Goal: Task Accomplishment & Management: Manage account settings

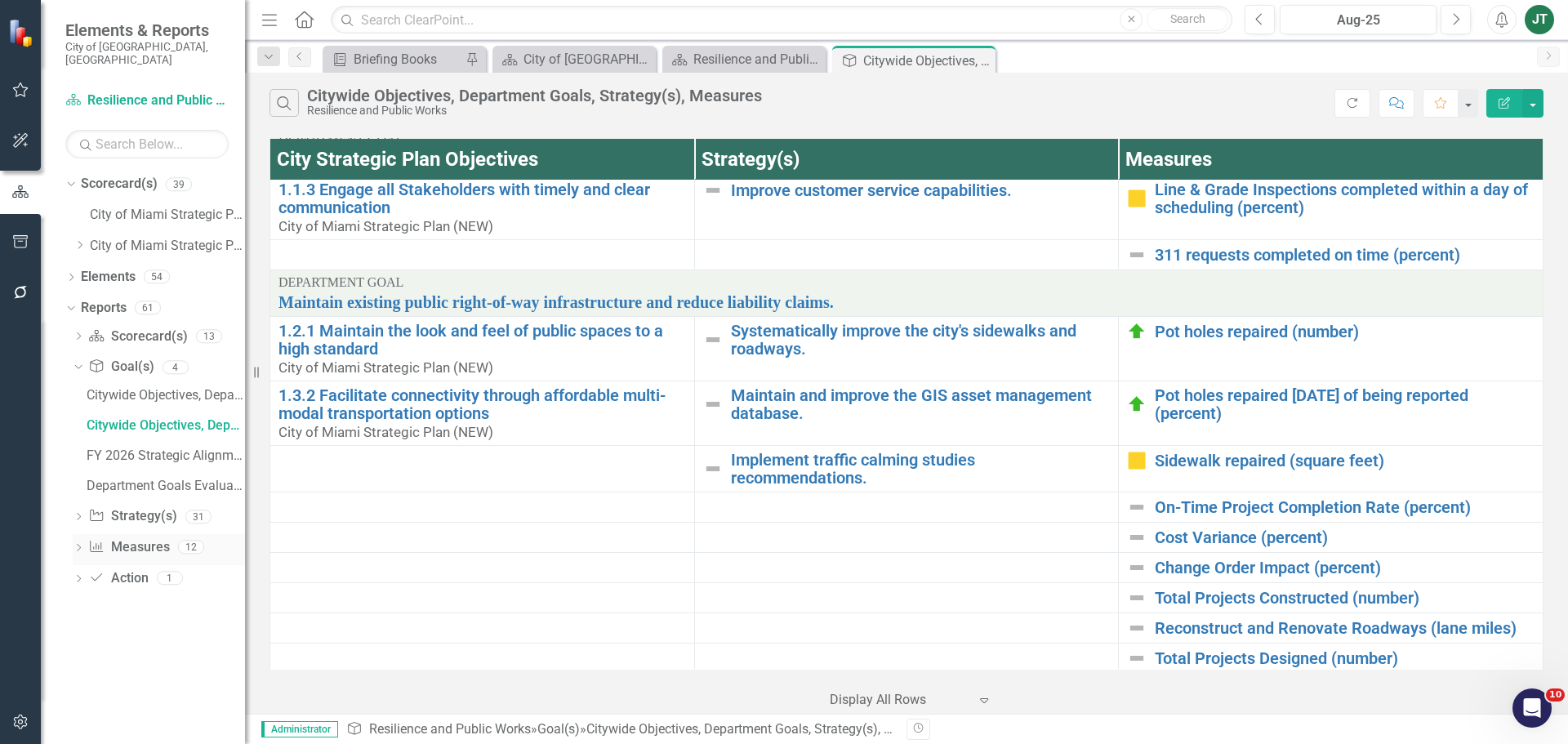
scroll to position [82, 0]
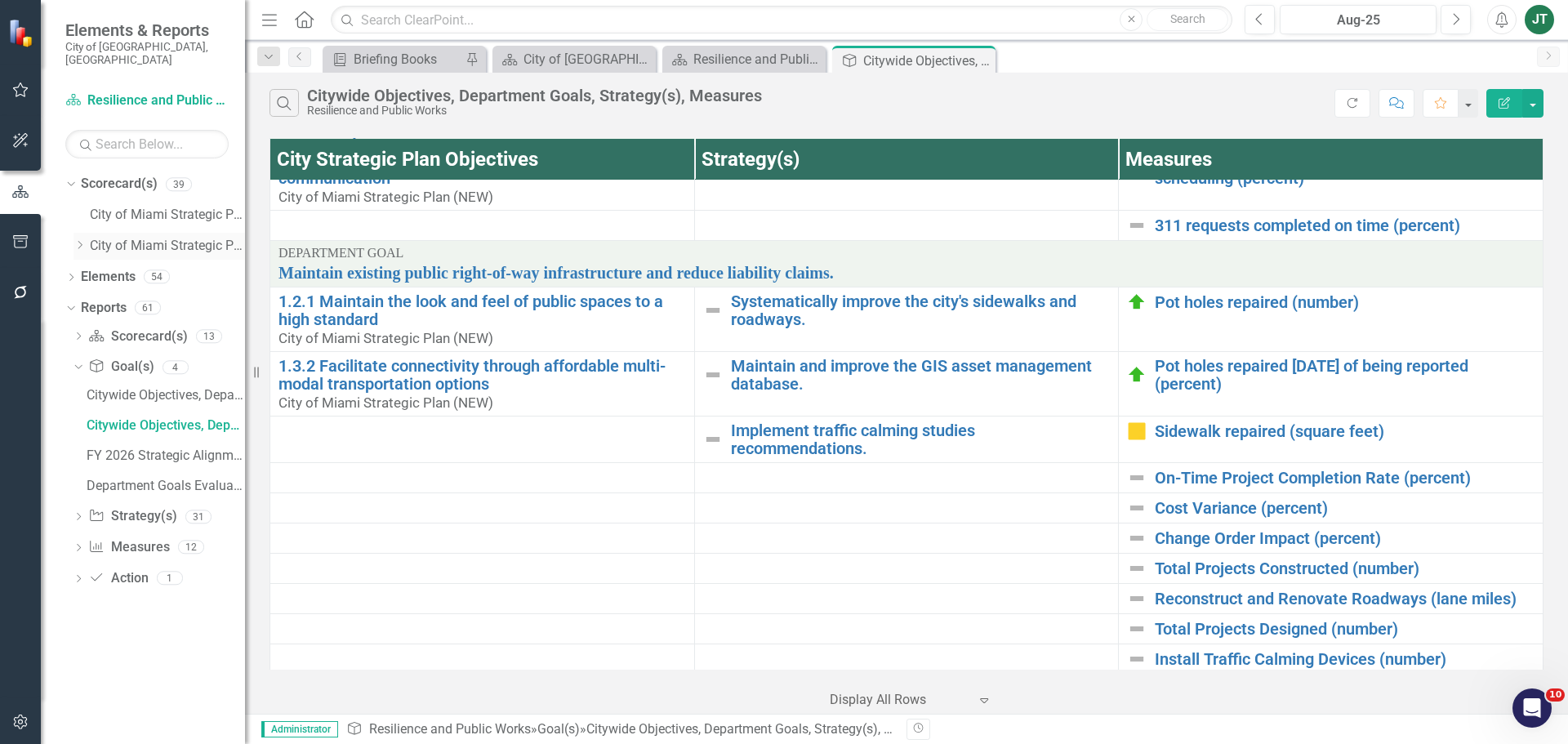
click at [79, 240] on icon "Dropdown" at bounding box center [79, 244] width 12 height 9
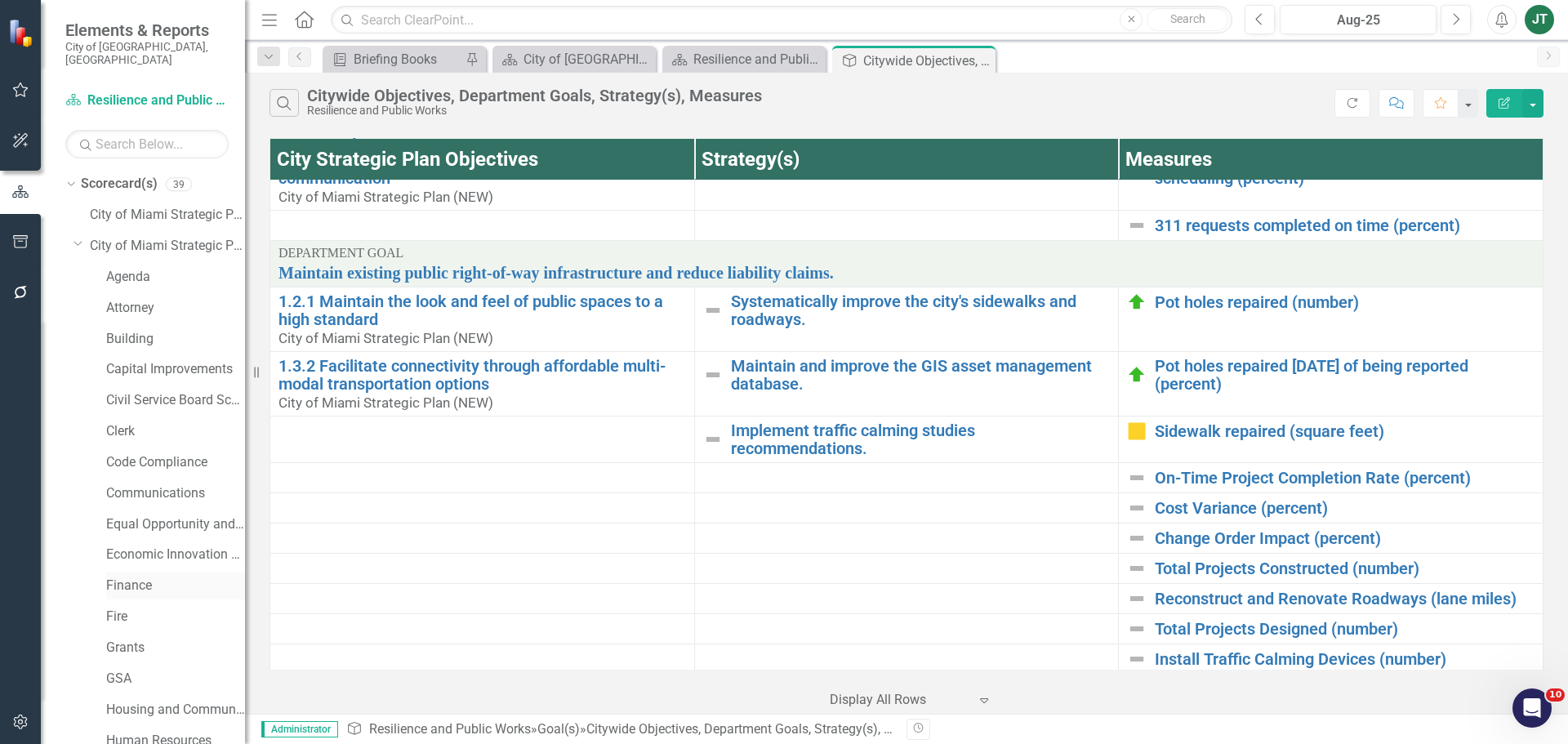
scroll to position [408, 0]
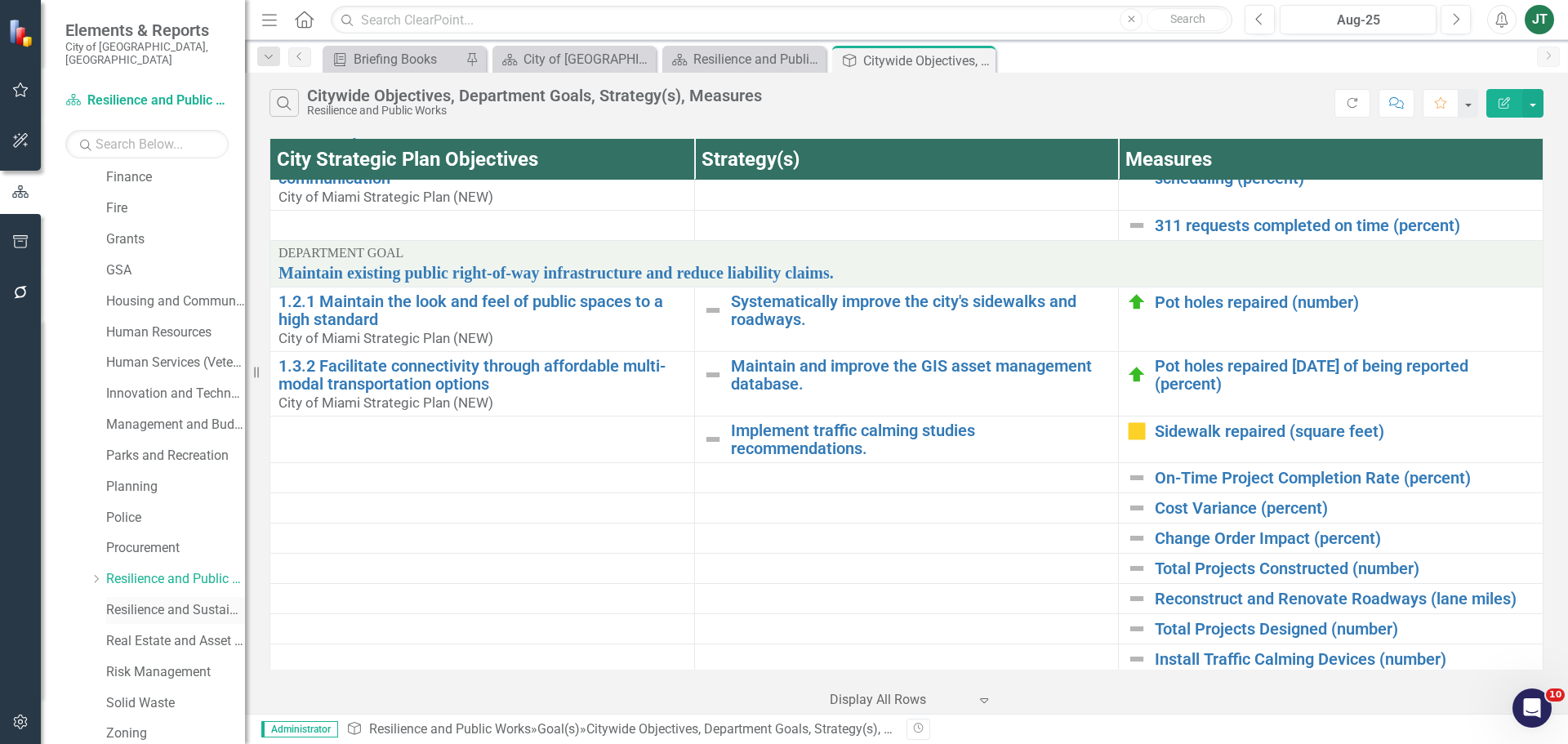
click at [160, 601] on link "Resilience and Sustainability" at bounding box center [175, 610] width 139 height 19
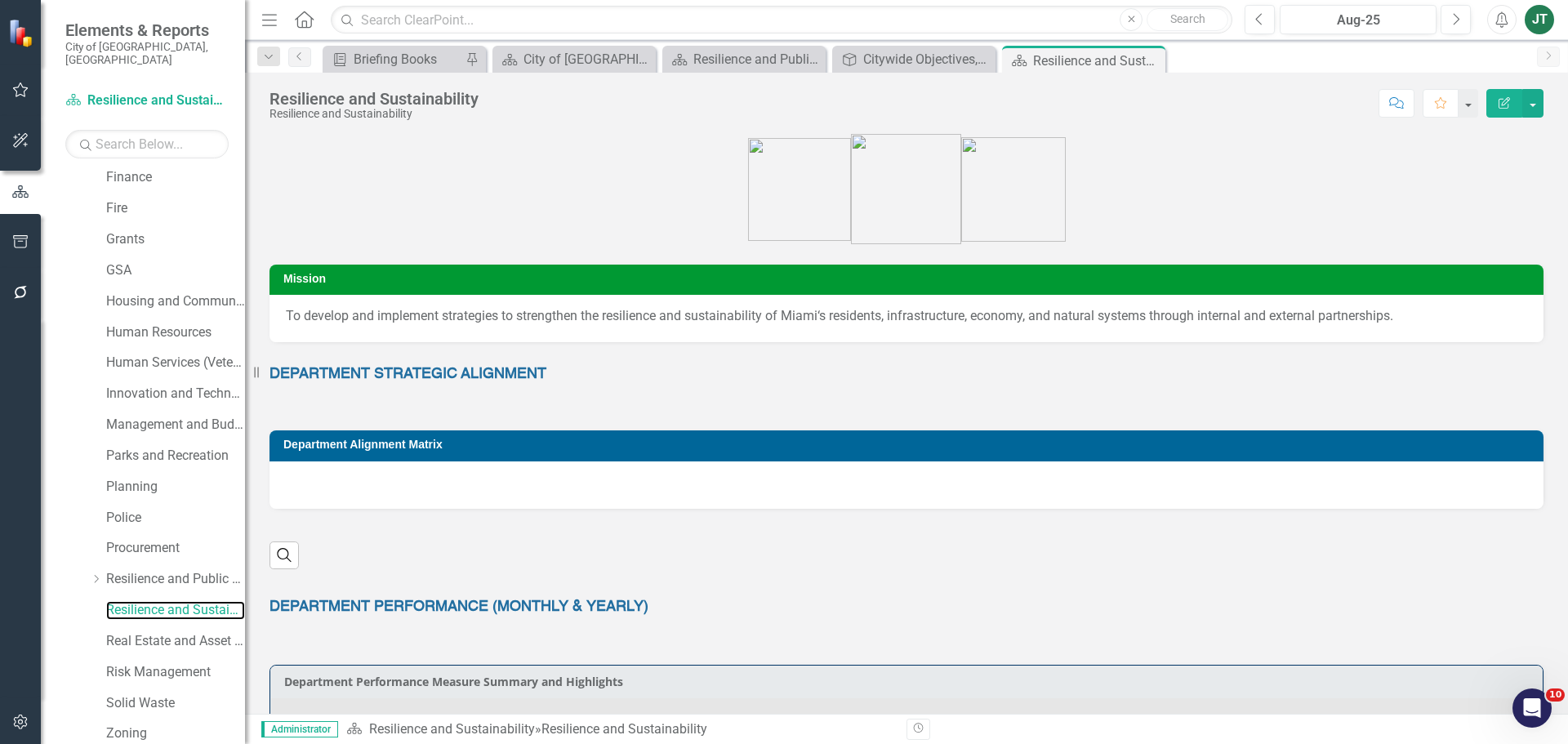
scroll to position [702, 0]
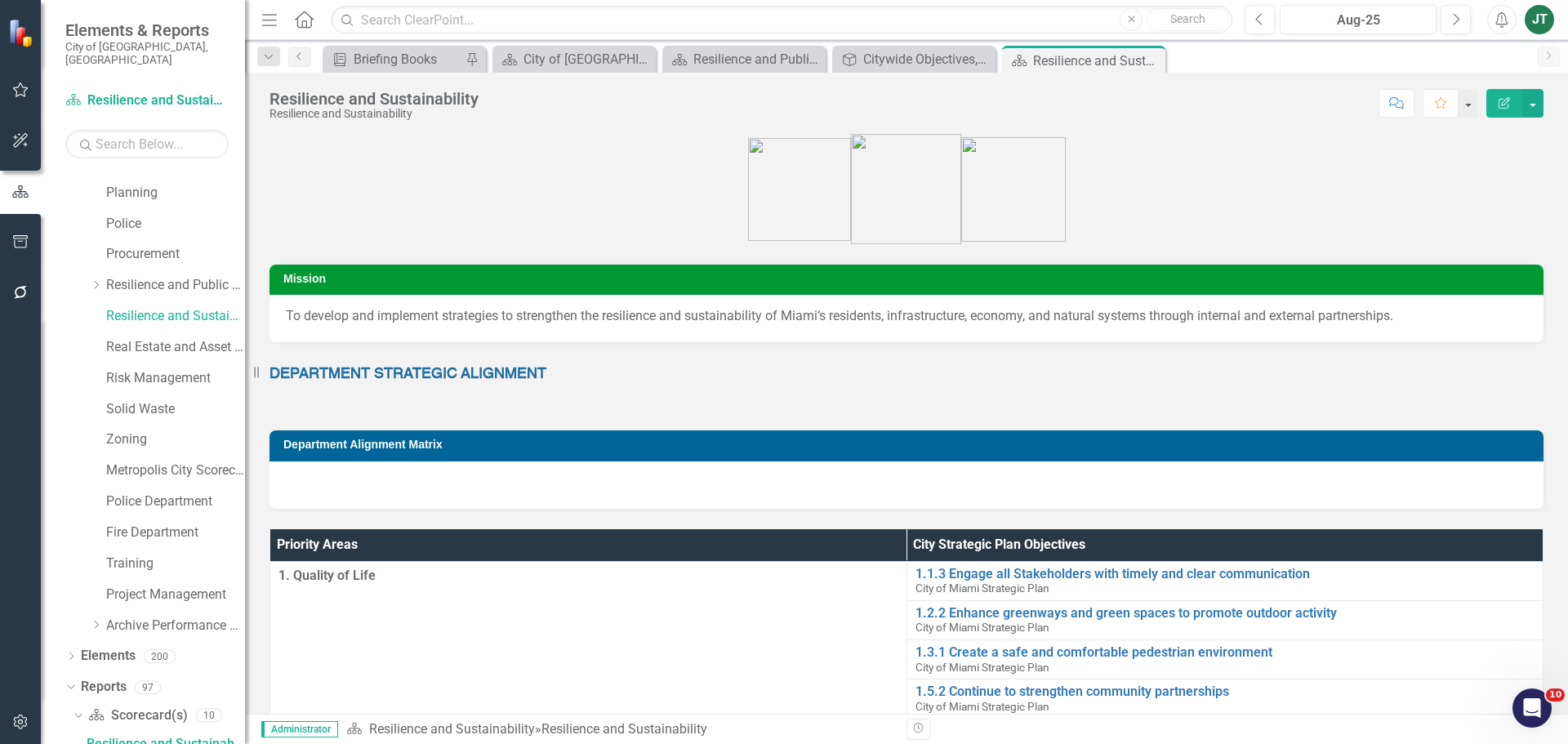
click at [446, 482] on div at bounding box center [906, 484] width 1274 height 47
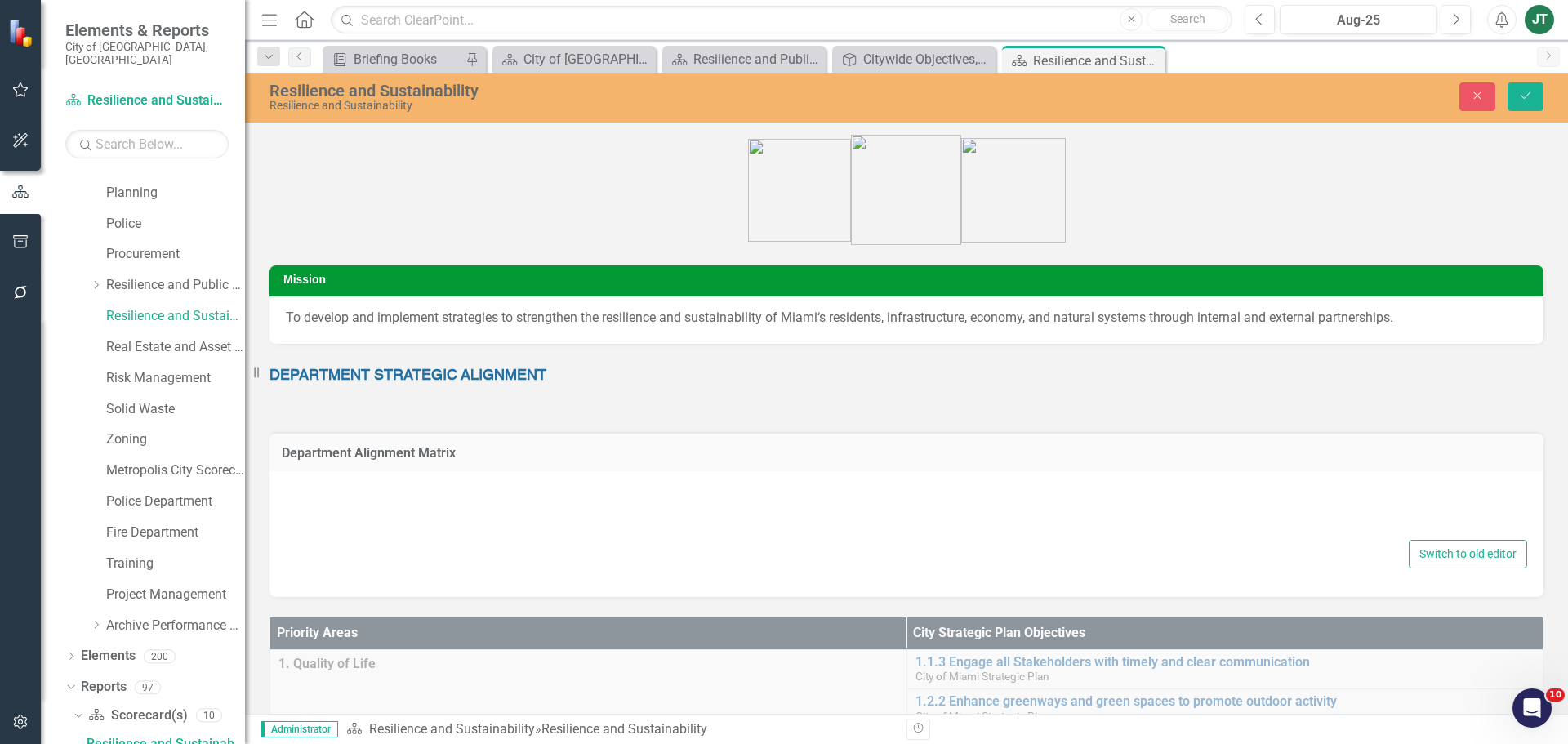
type textarea "<p>{[s107920][layout1785610]}</p>"
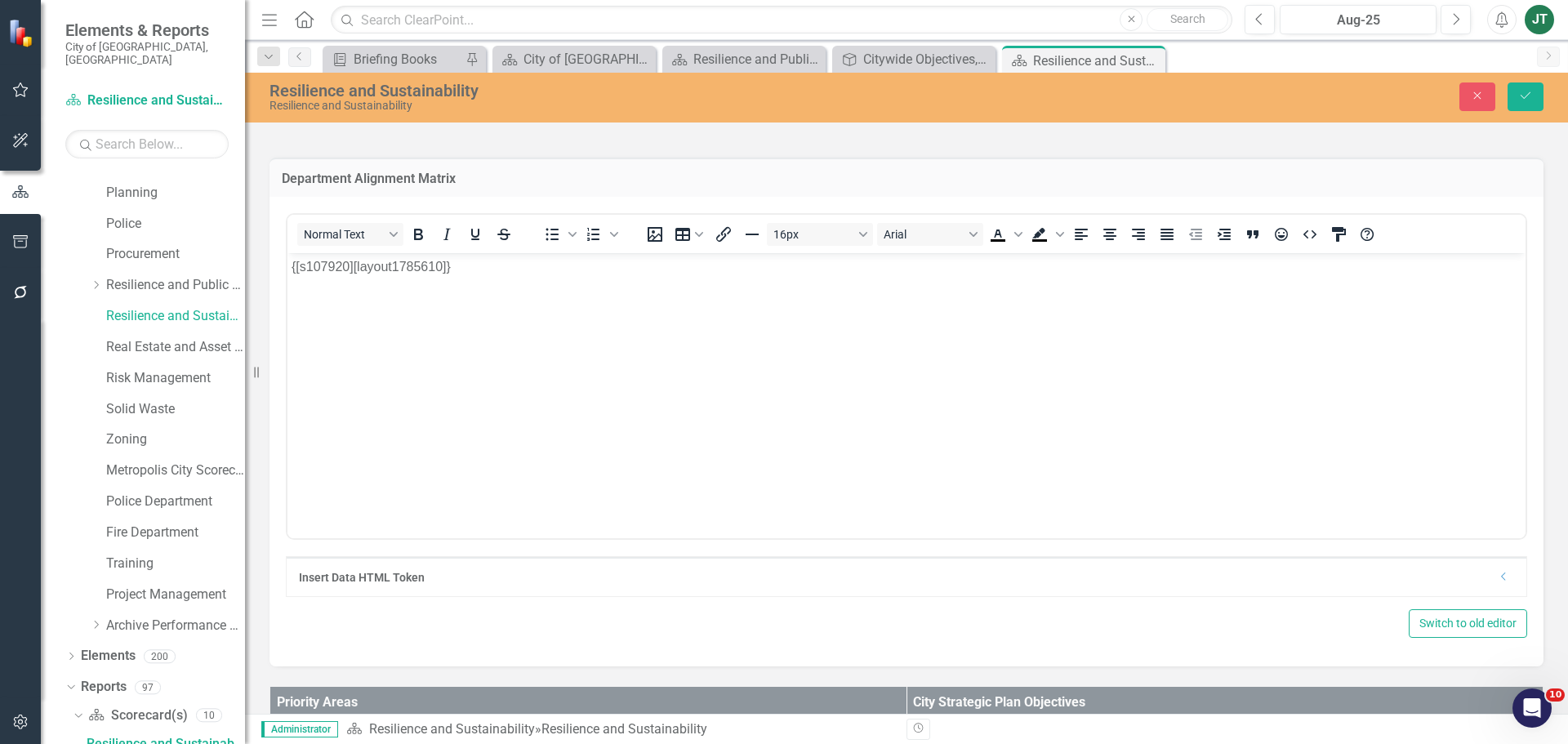
scroll to position [326, 0]
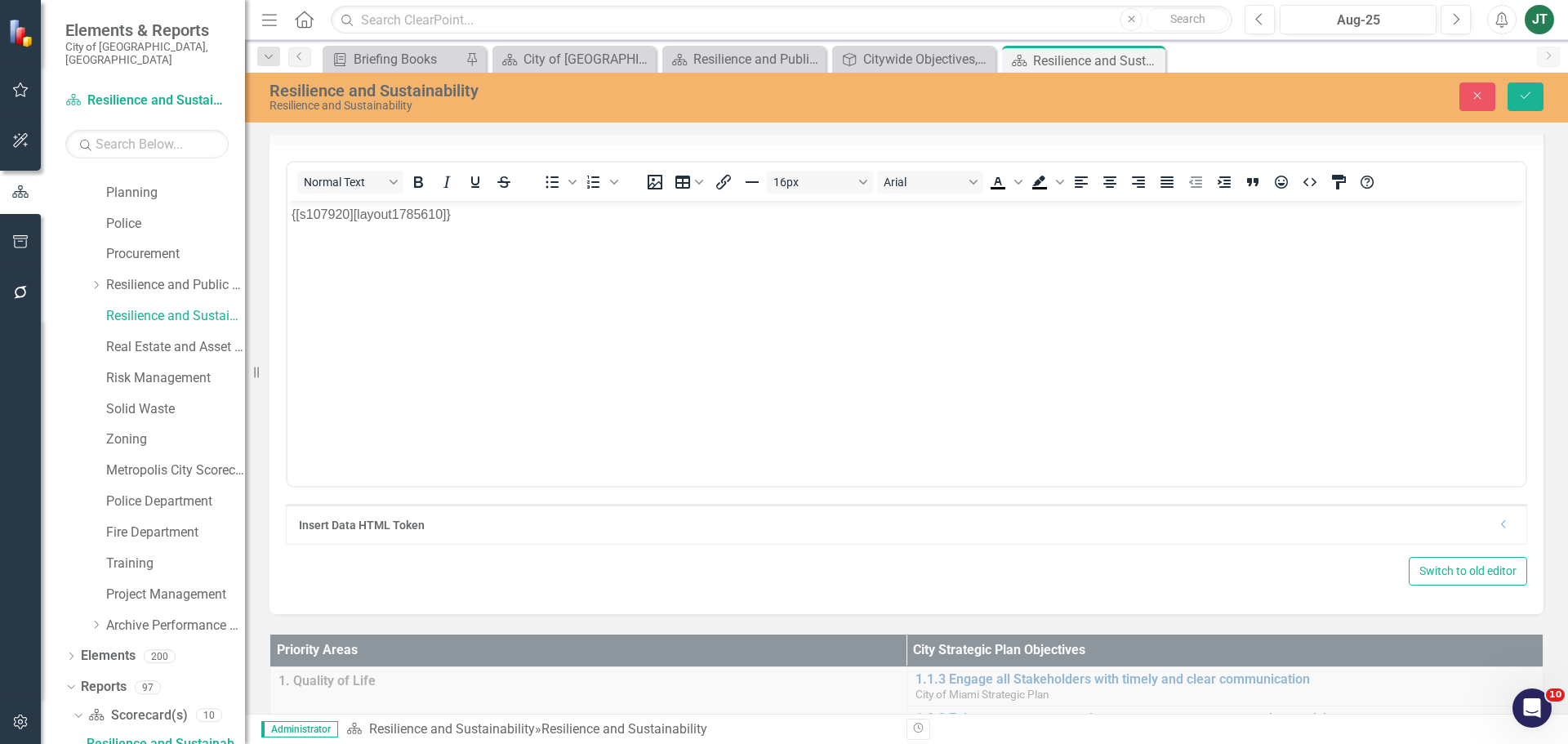
click at [1497, 519] on div "Dropdown" at bounding box center [1503, 526] width 12 height 14
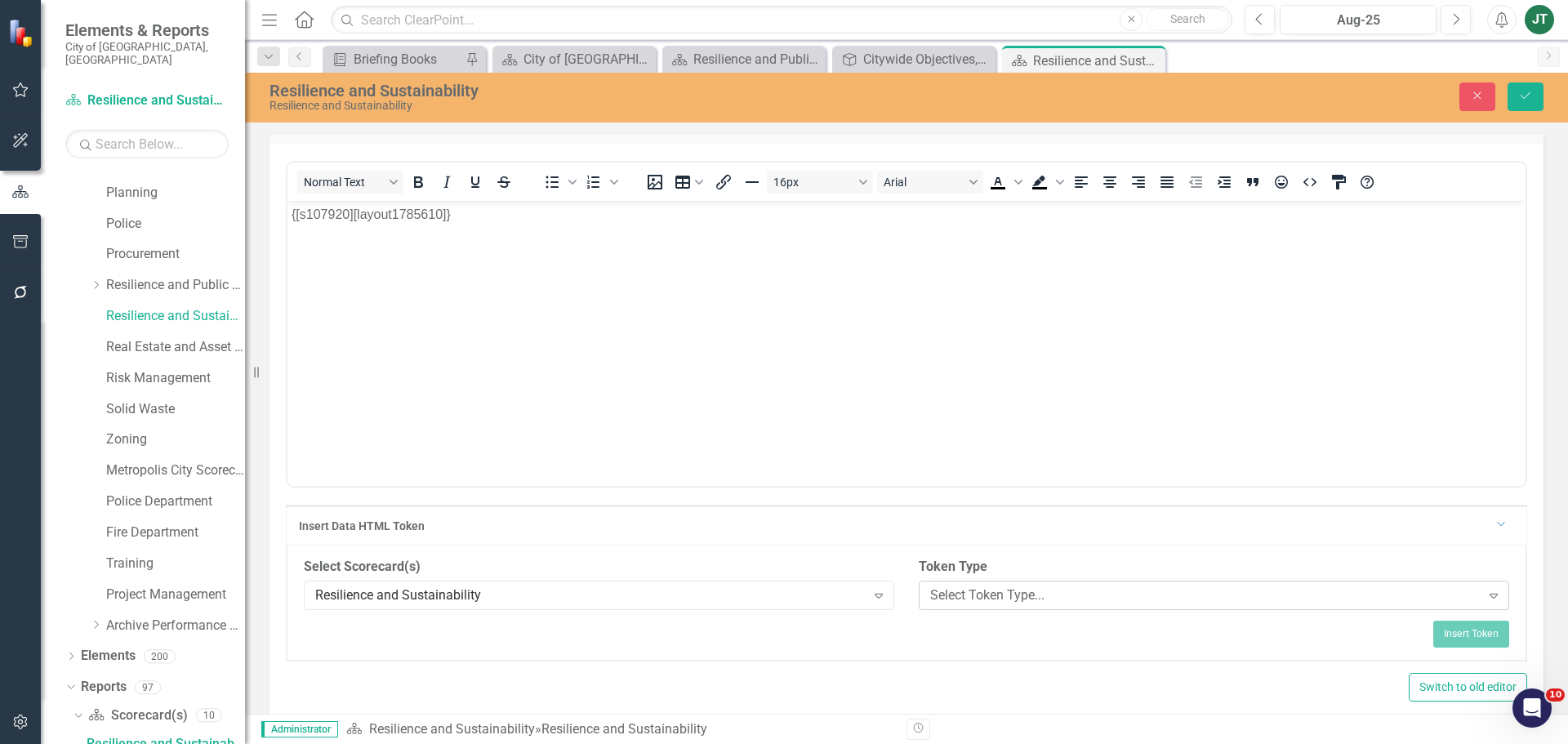
click at [1153, 592] on div "Select Token Type..." at bounding box center [1204, 596] width 550 height 19
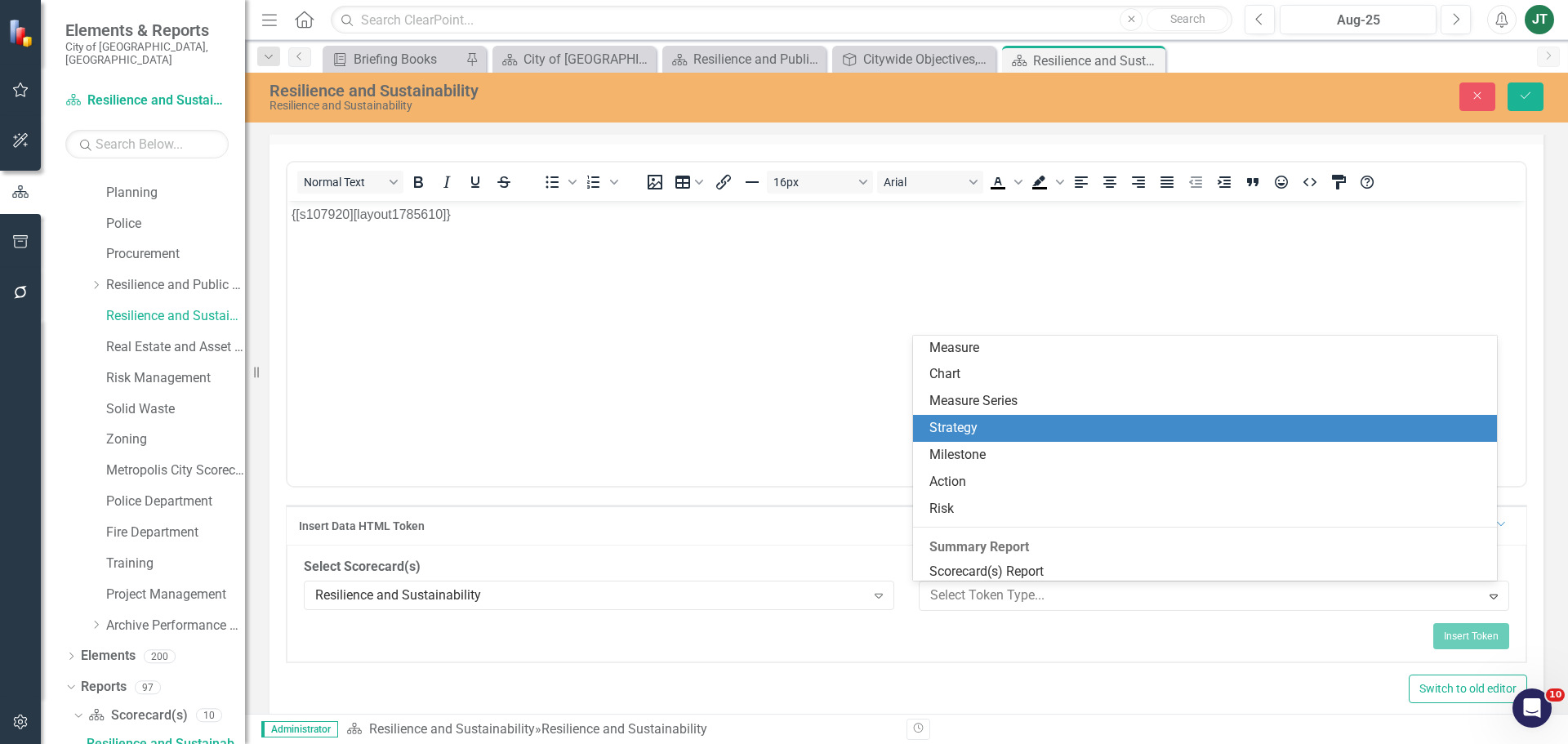
scroll to position [163, 0]
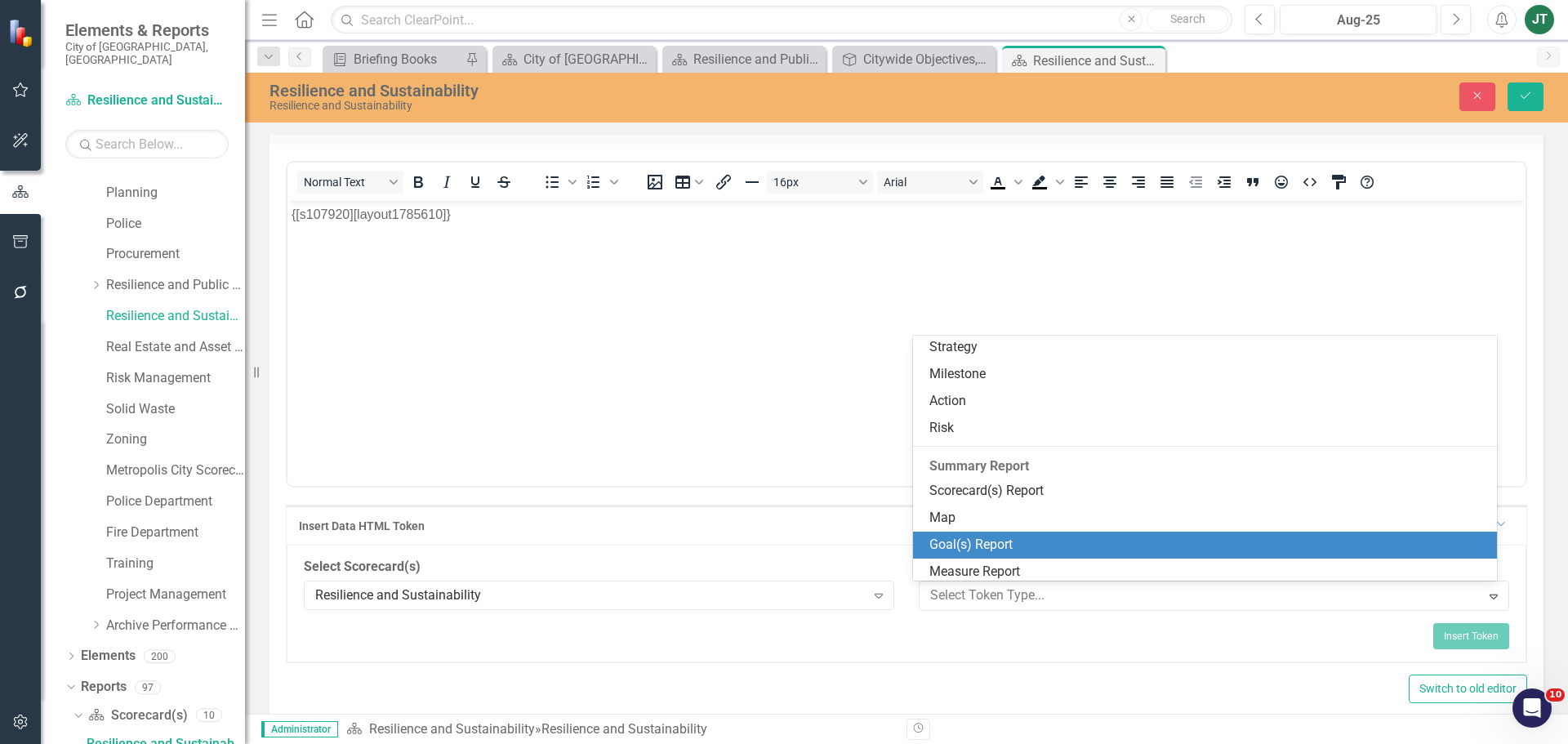
click at [962, 552] on div "Goal(s) Report" at bounding box center [1208, 545] width 559 height 19
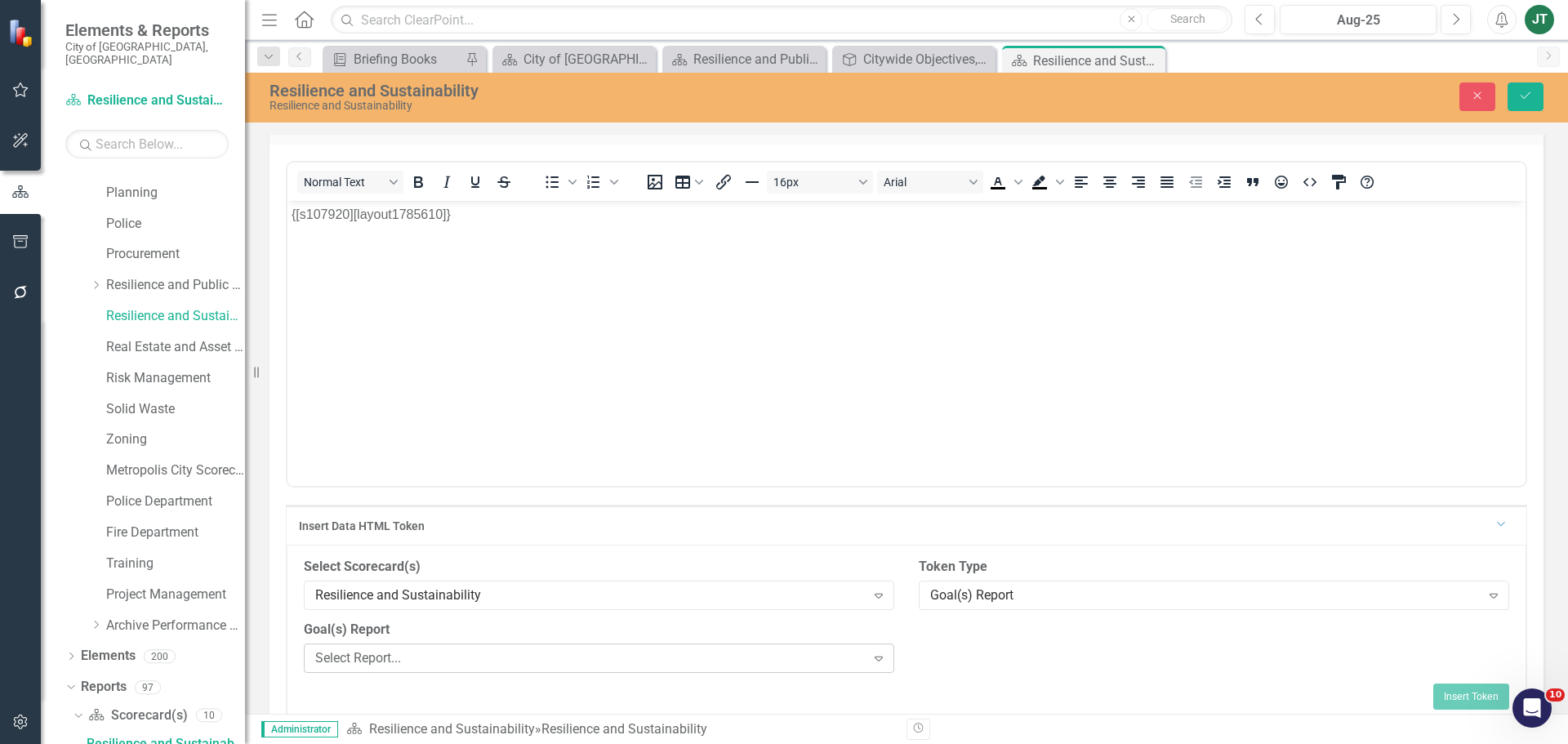
click at [620, 668] on div "Select Report... Expand" at bounding box center [599, 658] width 591 height 29
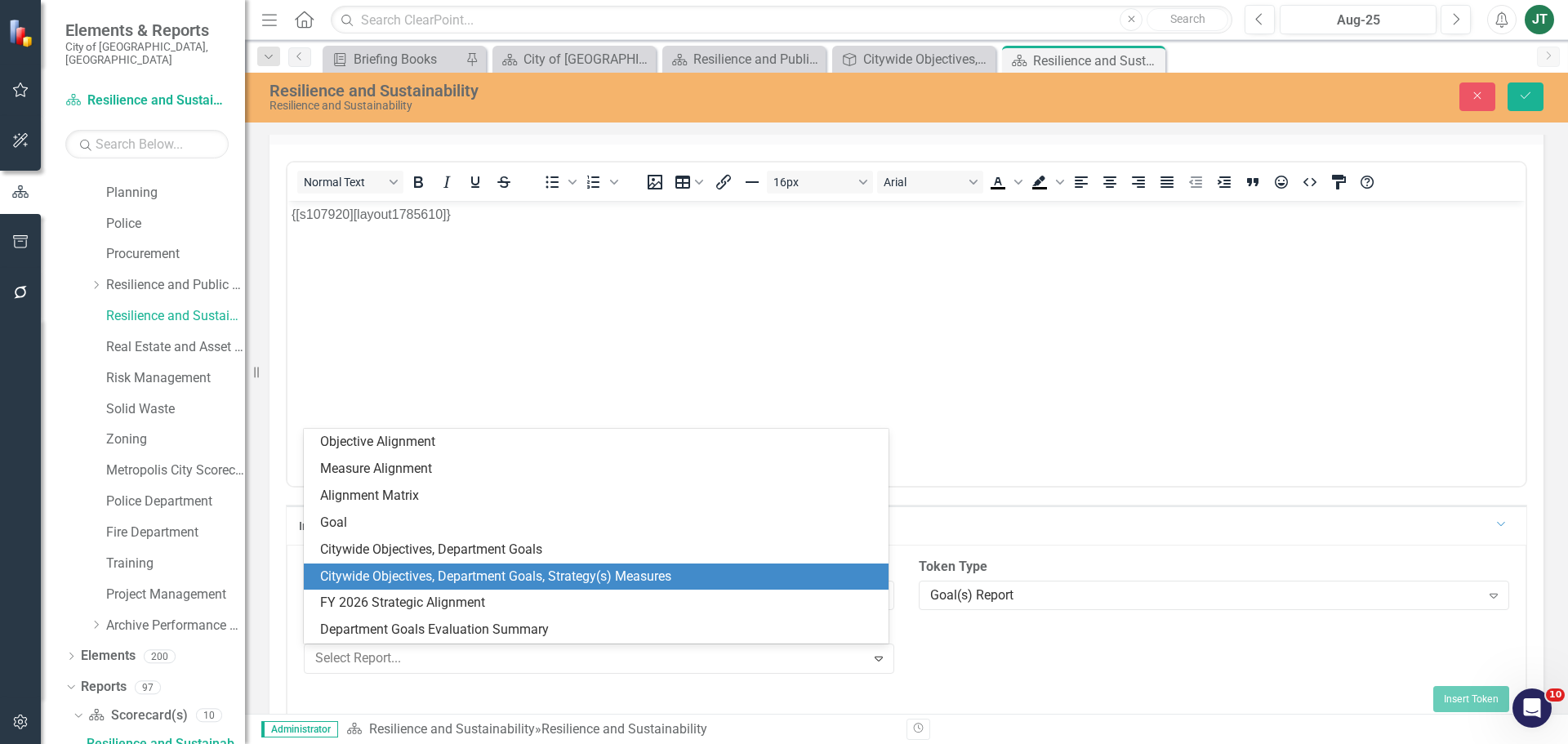
click at [570, 583] on div "Citywide Objectives, Department Goals, Strategy(s) Measures" at bounding box center [599, 577] width 559 height 19
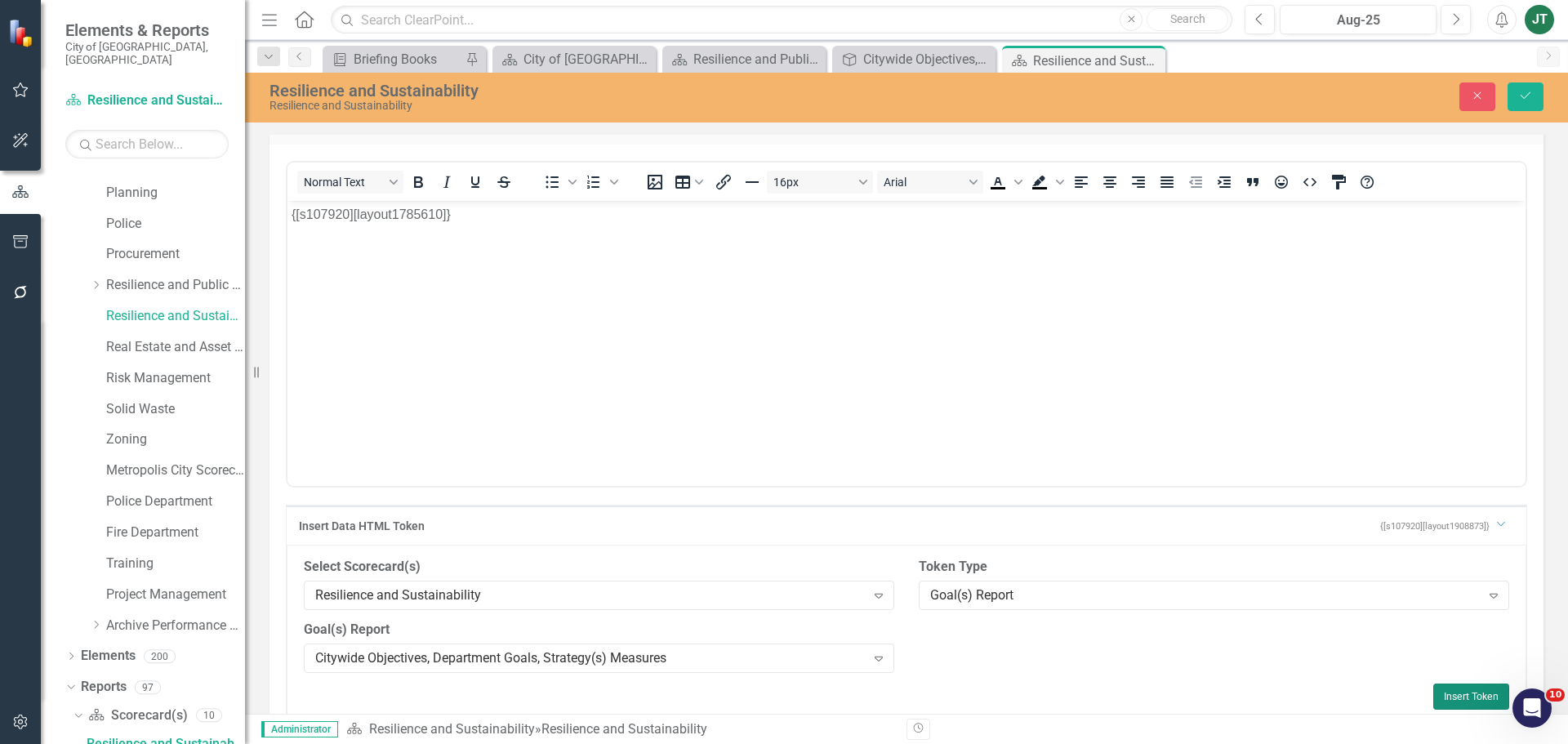
click at [1470, 702] on button "Insert Token" at bounding box center [1471, 697] width 76 height 26
click at [1530, 100] on icon "Save" at bounding box center [1525, 95] width 15 height 11
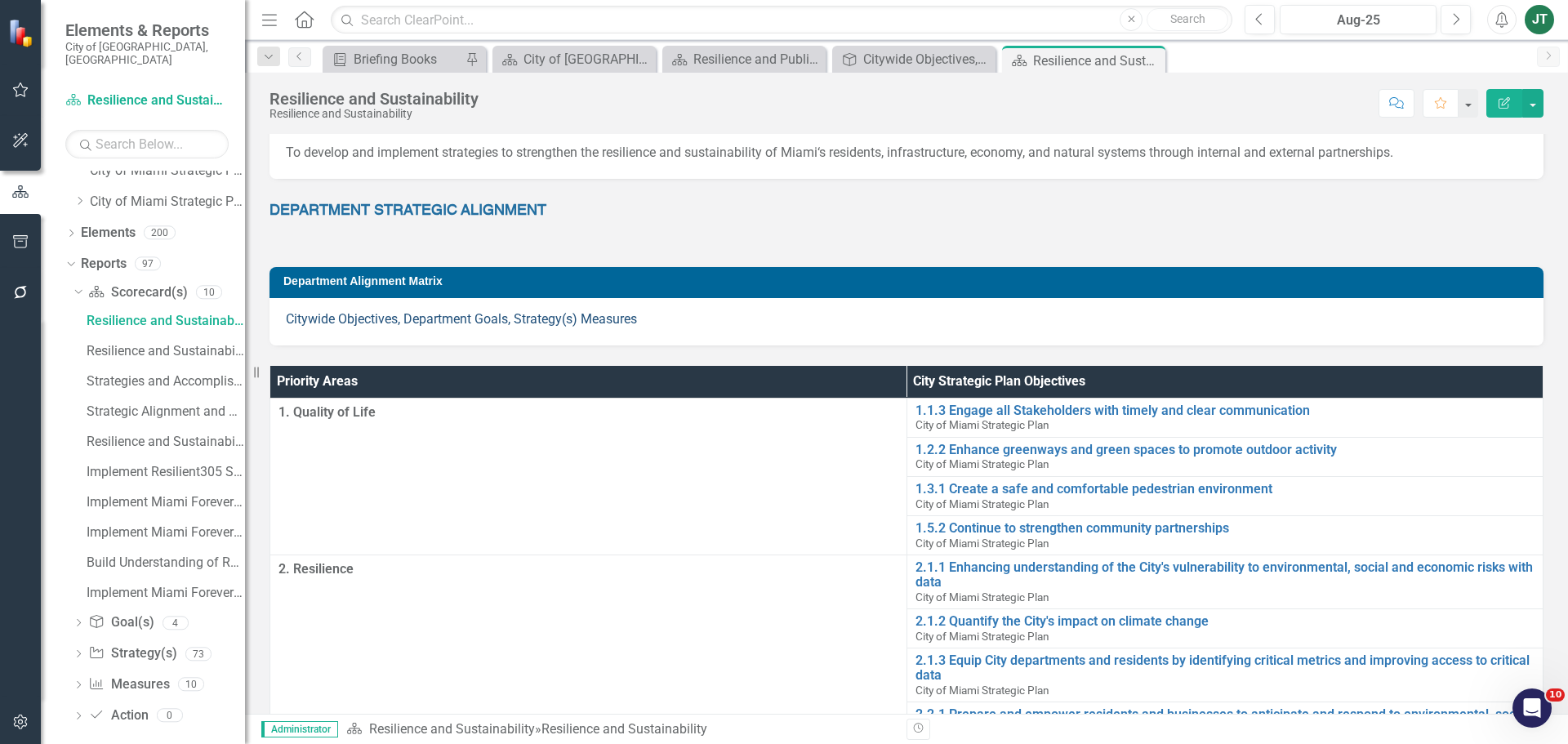
click at [567, 314] on link "Citywide Objectives, Department Goals, Strategy(s) Measures" at bounding box center [461, 318] width 351 height 16
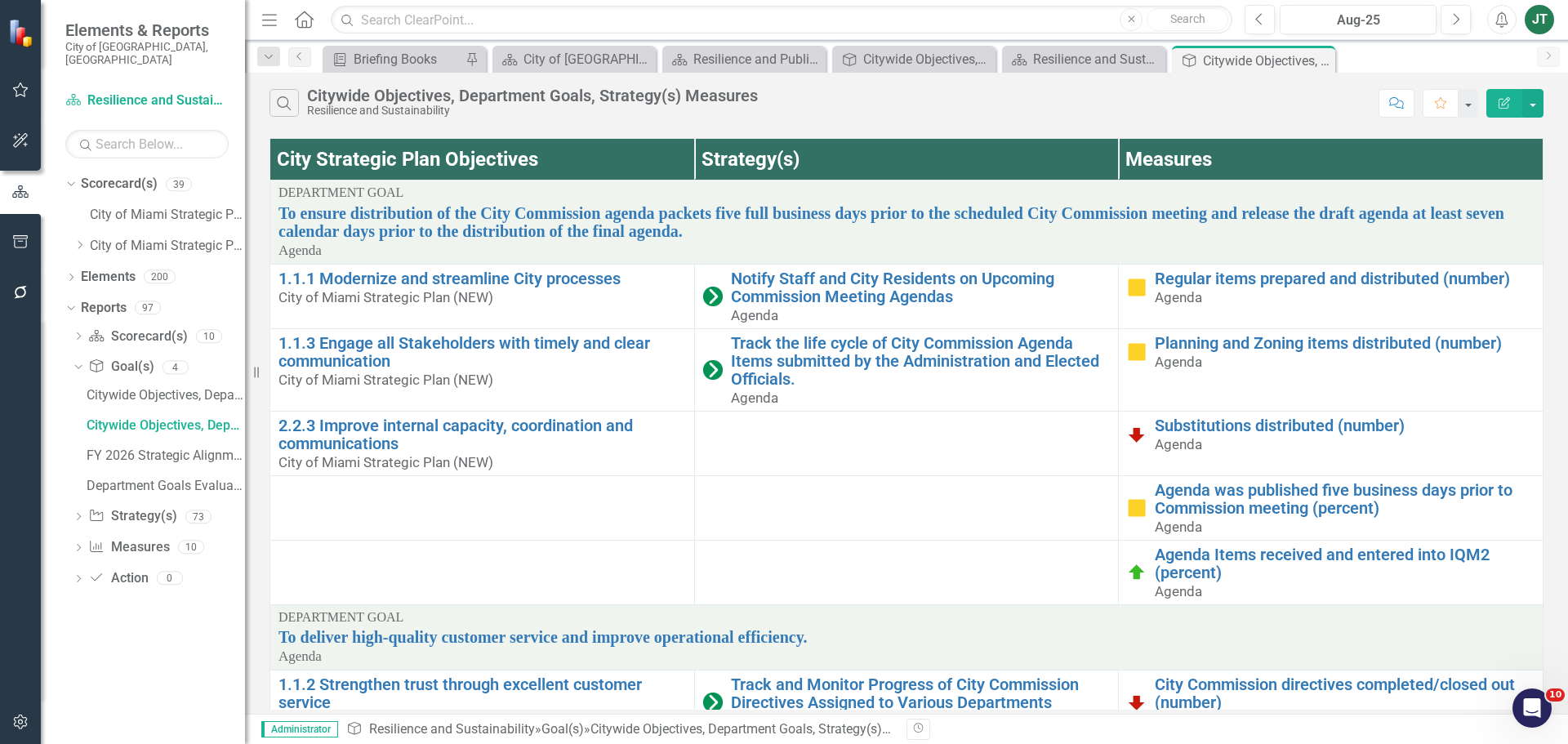
click at [1514, 98] on button "Edit Report" at bounding box center [1504, 103] width 36 height 28
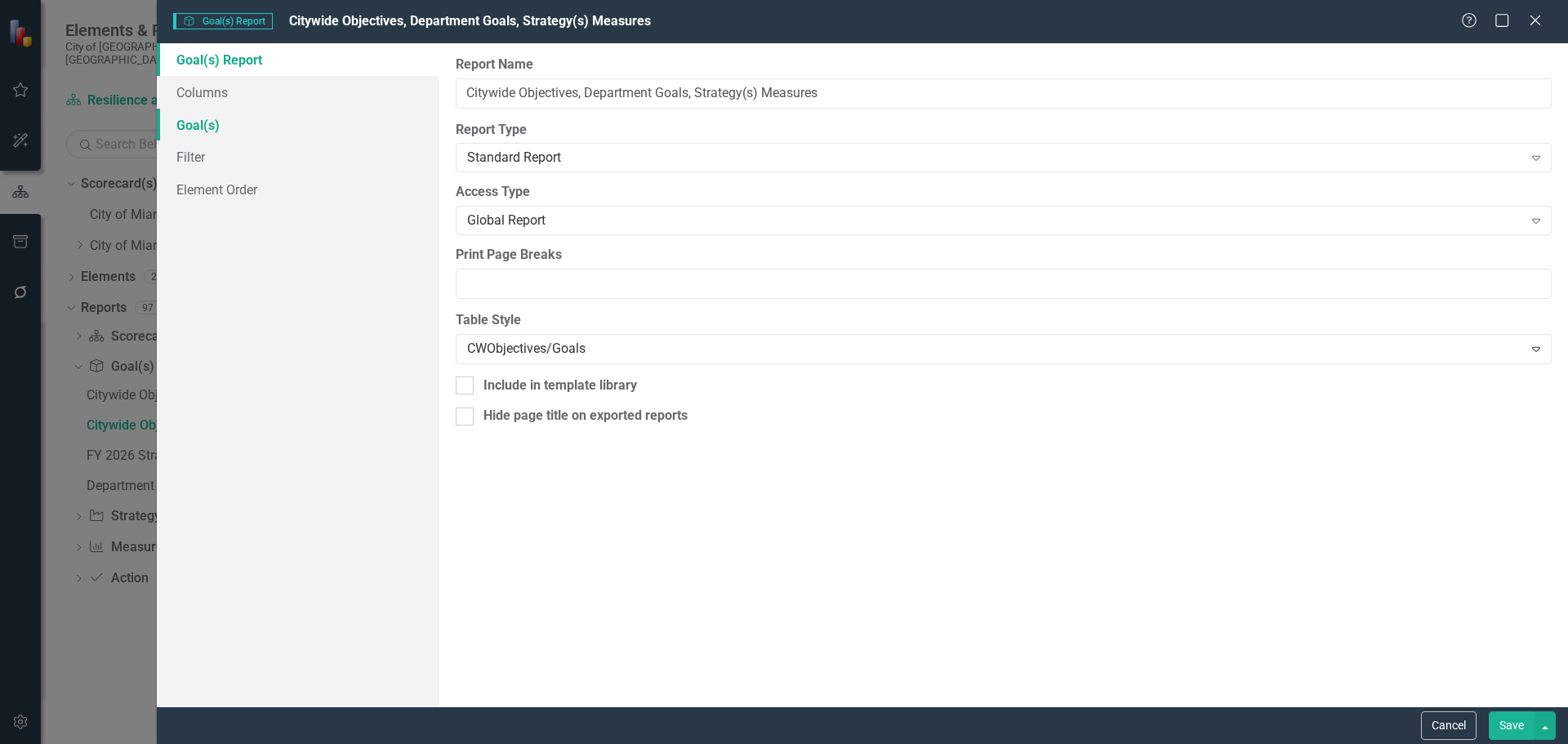
click at [207, 128] on link "Goal(s)" at bounding box center [298, 125] width 282 height 33
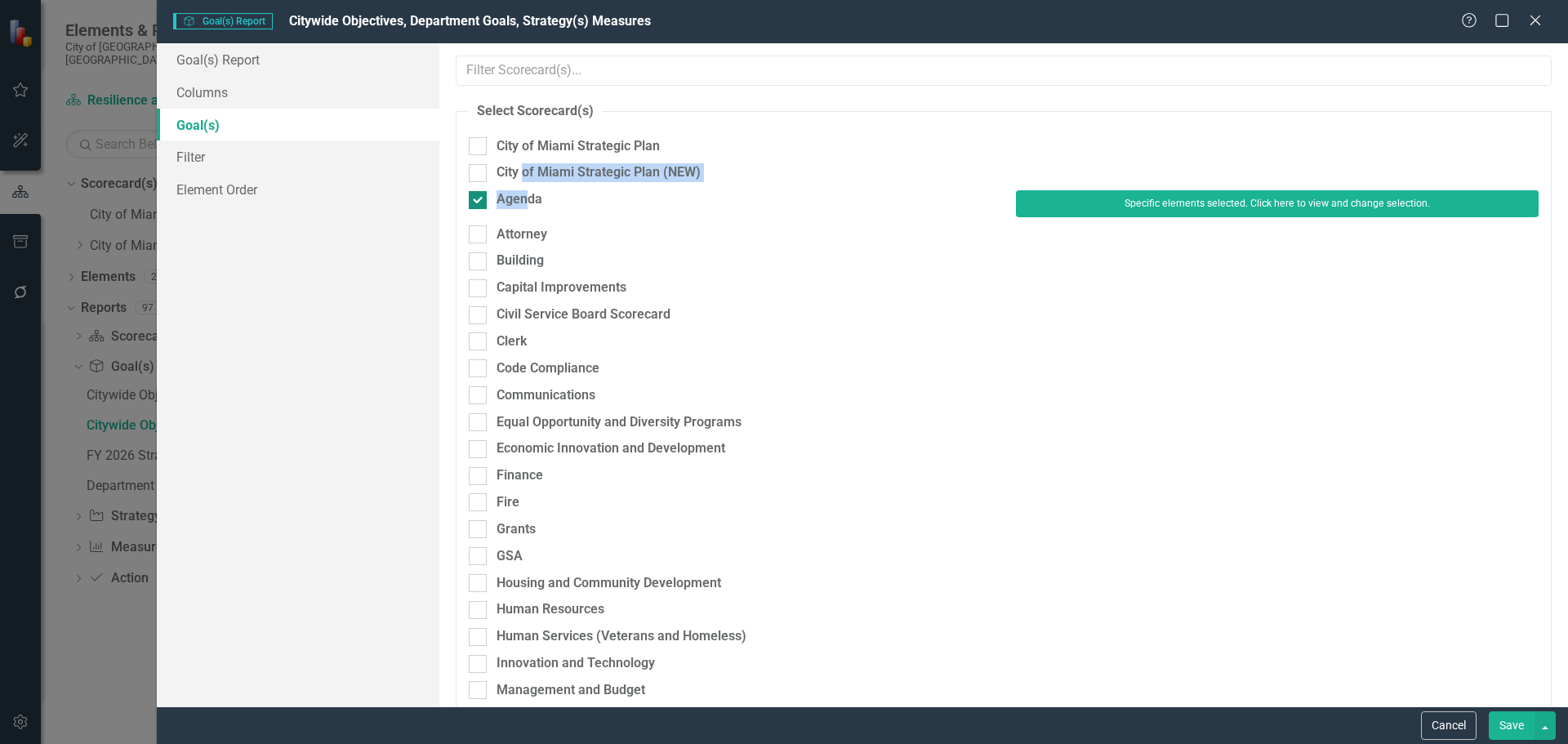
click at [522, 191] on fieldset "Select Scorecard(s) City of [GEOGRAPHIC_DATA] Strategic Plan City of Miami Stra…" at bounding box center [1003, 646] width 1096 height 1089
click at [523, 201] on div "Agenda" at bounding box center [519, 199] width 46 height 19
click at [479, 201] on input "Agenda" at bounding box center [474, 196] width 10 height 10
checkbox input "false"
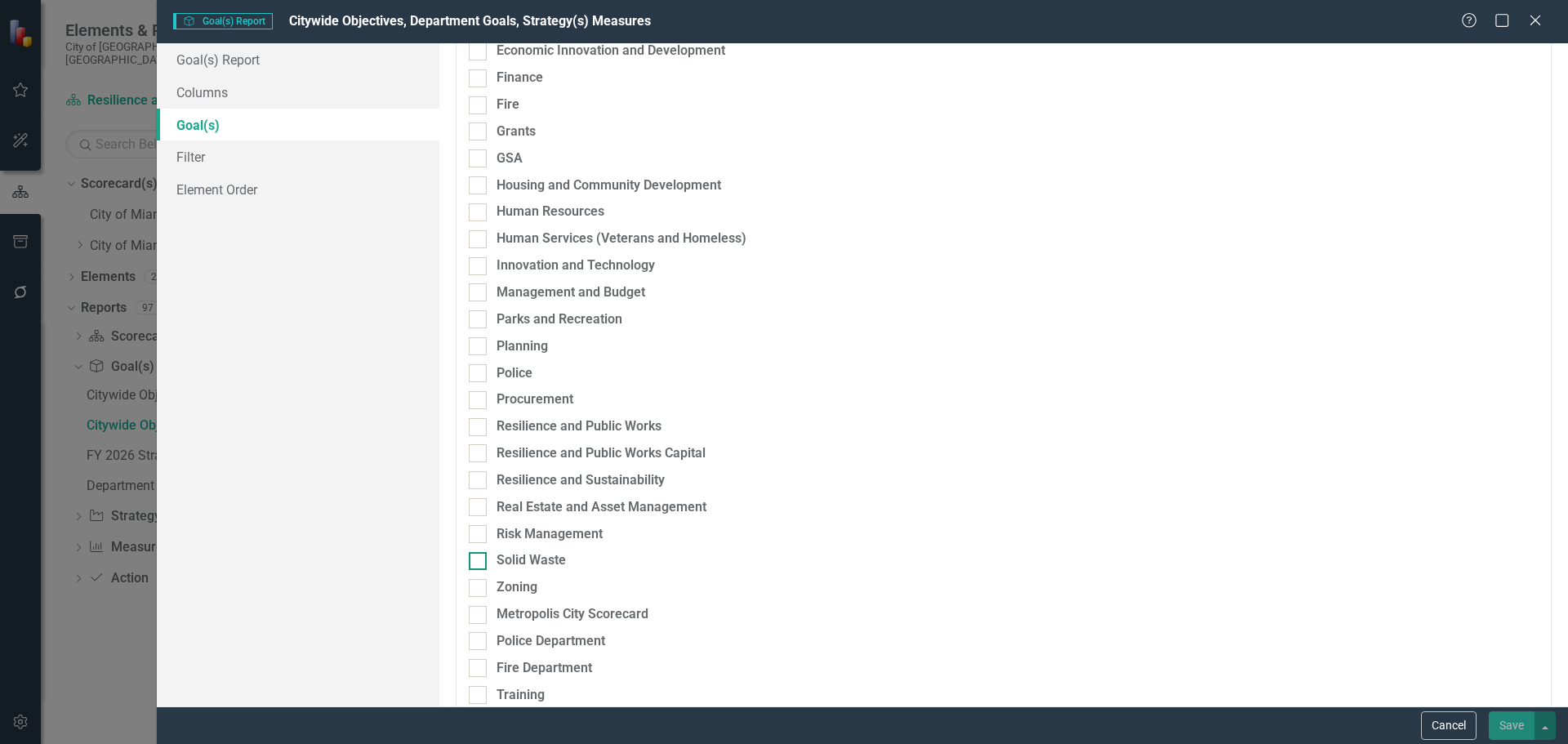
scroll to position [508, 0]
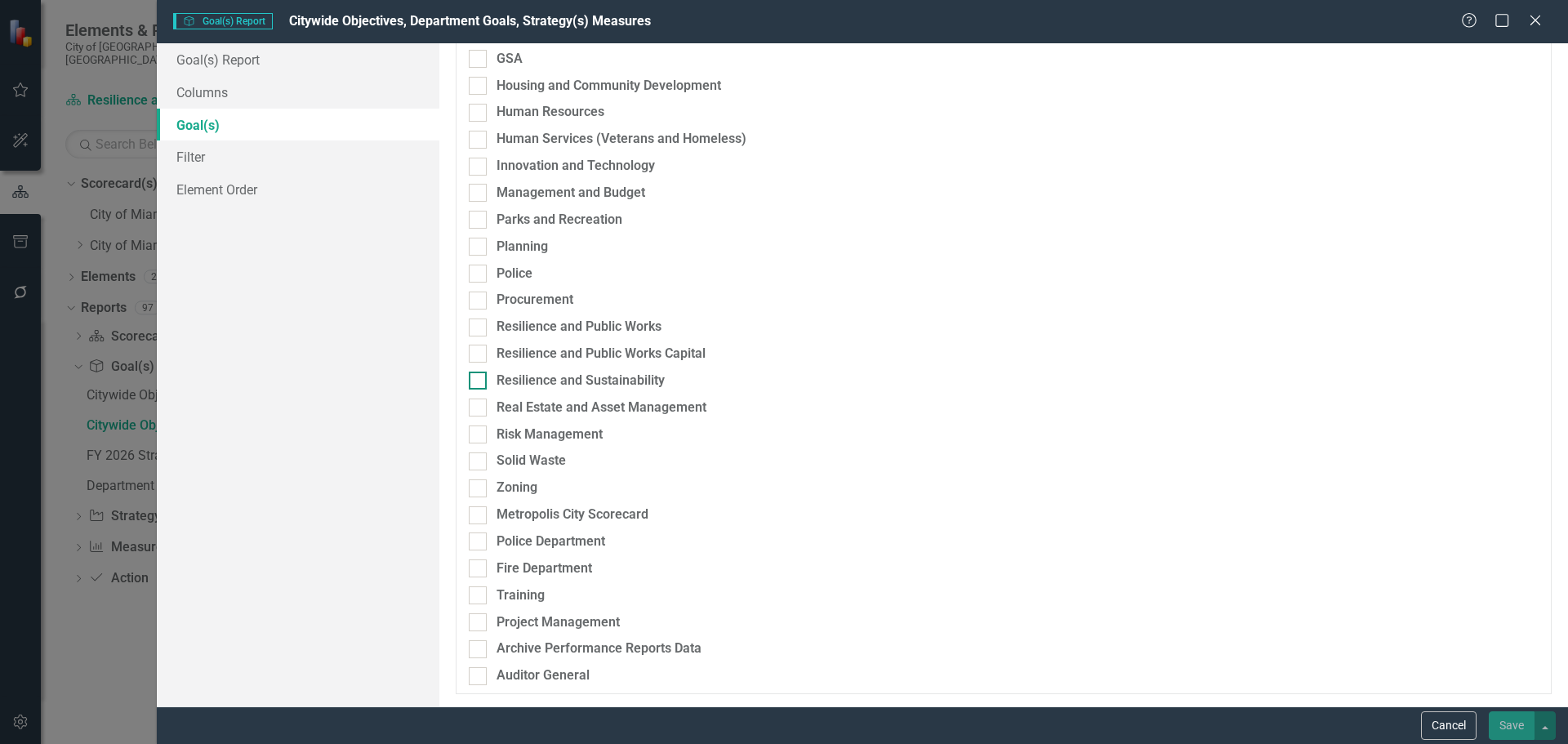
click at [579, 378] on div "Resilience and Sustainability" at bounding box center [580, 381] width 168 height 19
click at [479, 378] on input "Resilience and Sustainability" at bounding box center [474, 376] width 10 height 10
checkbox input "true"
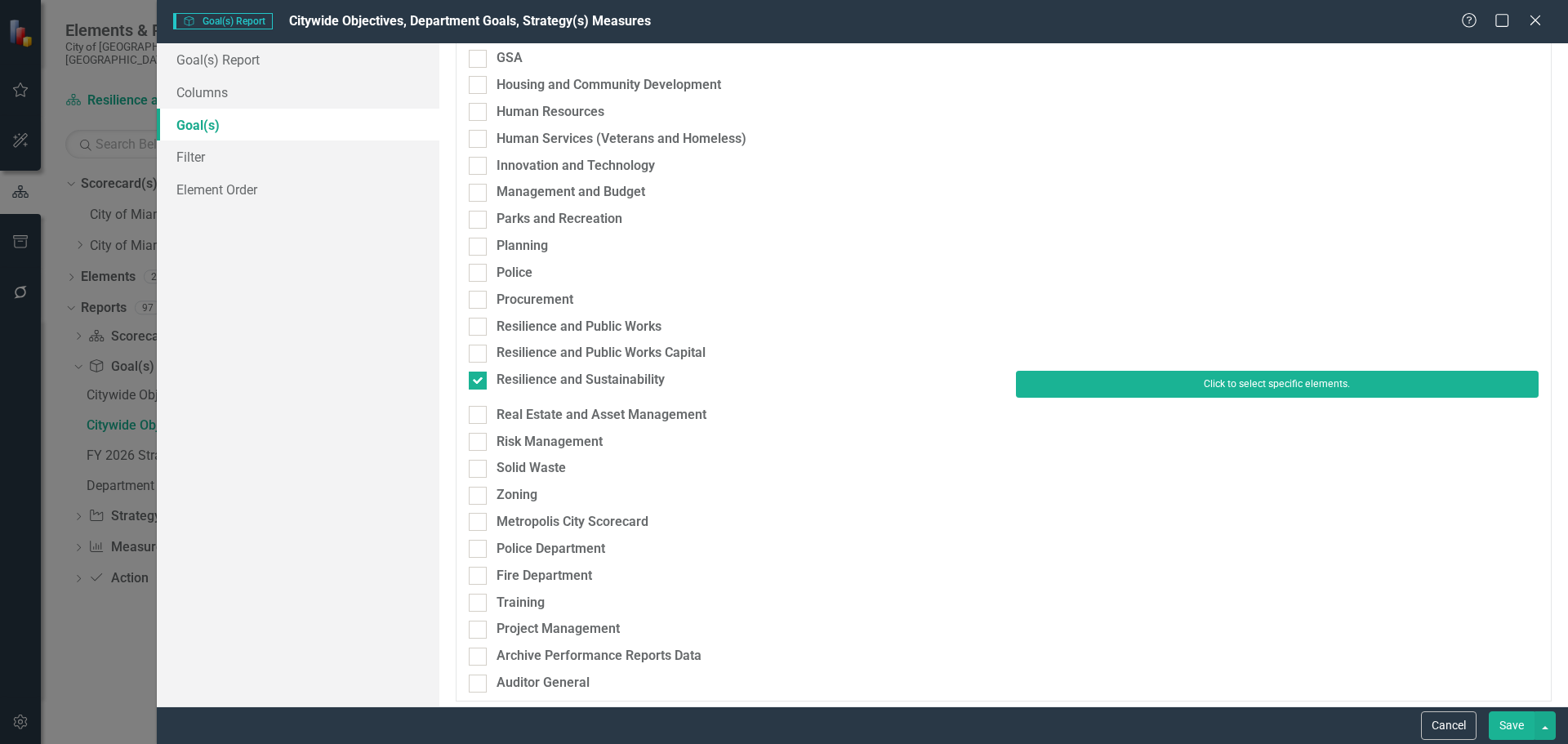
click at [1266, 385] on button "Click to select specific elements." at bounding box center [1276, 383] width 522 height 26
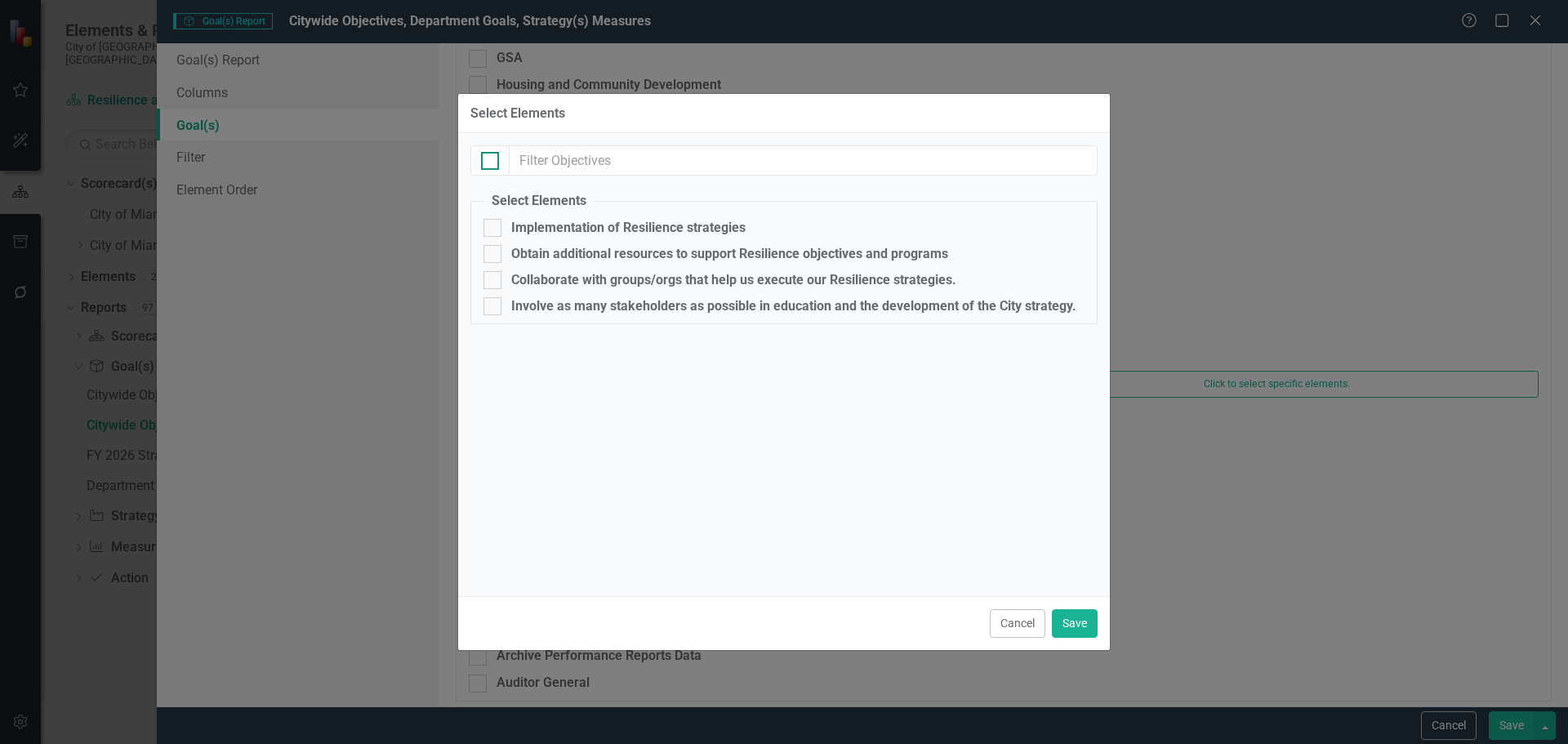
click at [488, 167] on div at bounding box center [490, 161] width 18 height 18
click at [488, 162] on input "checkbox" at bounding box center [486, 157] width 10 height 10
checkbox input "true"
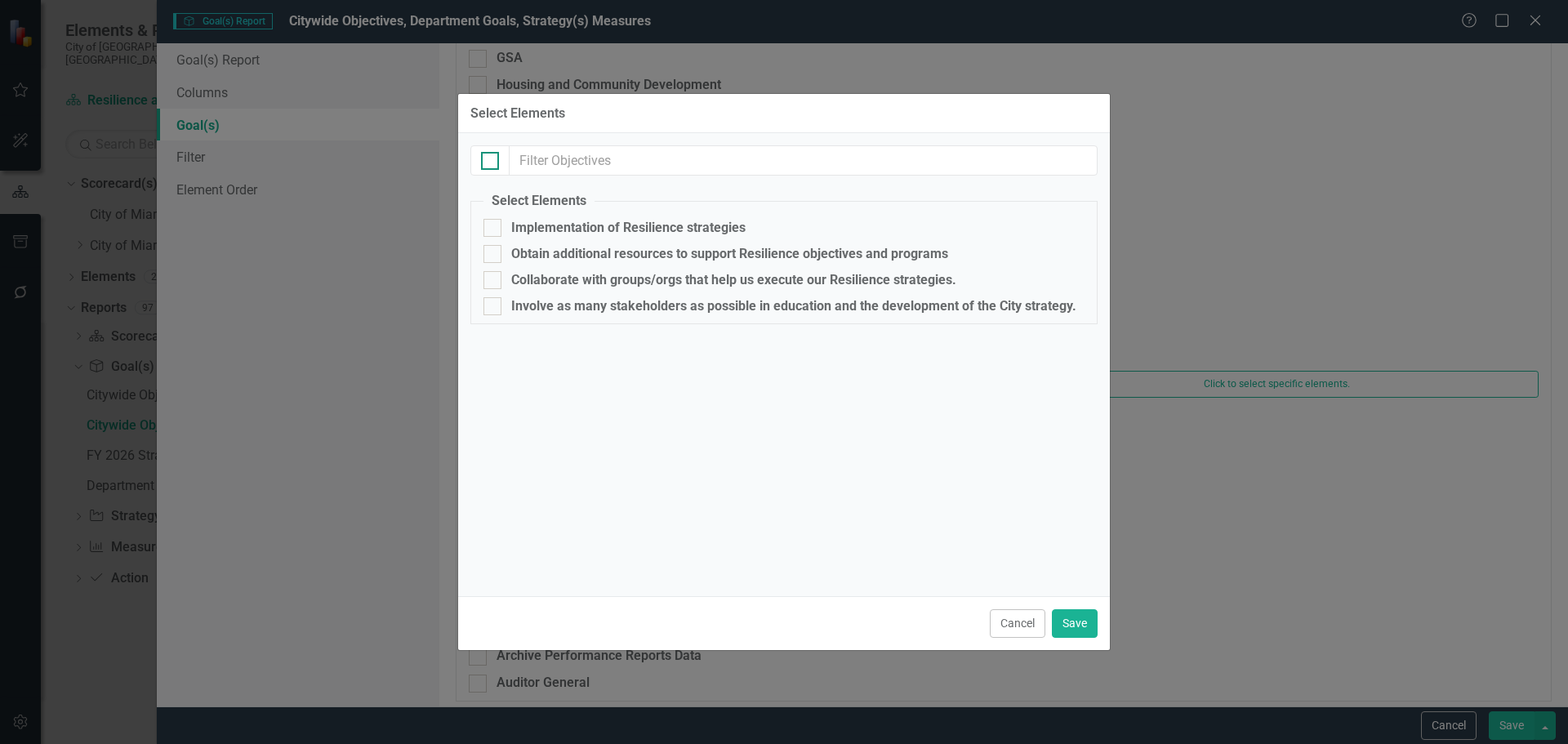
checkbox input "true"
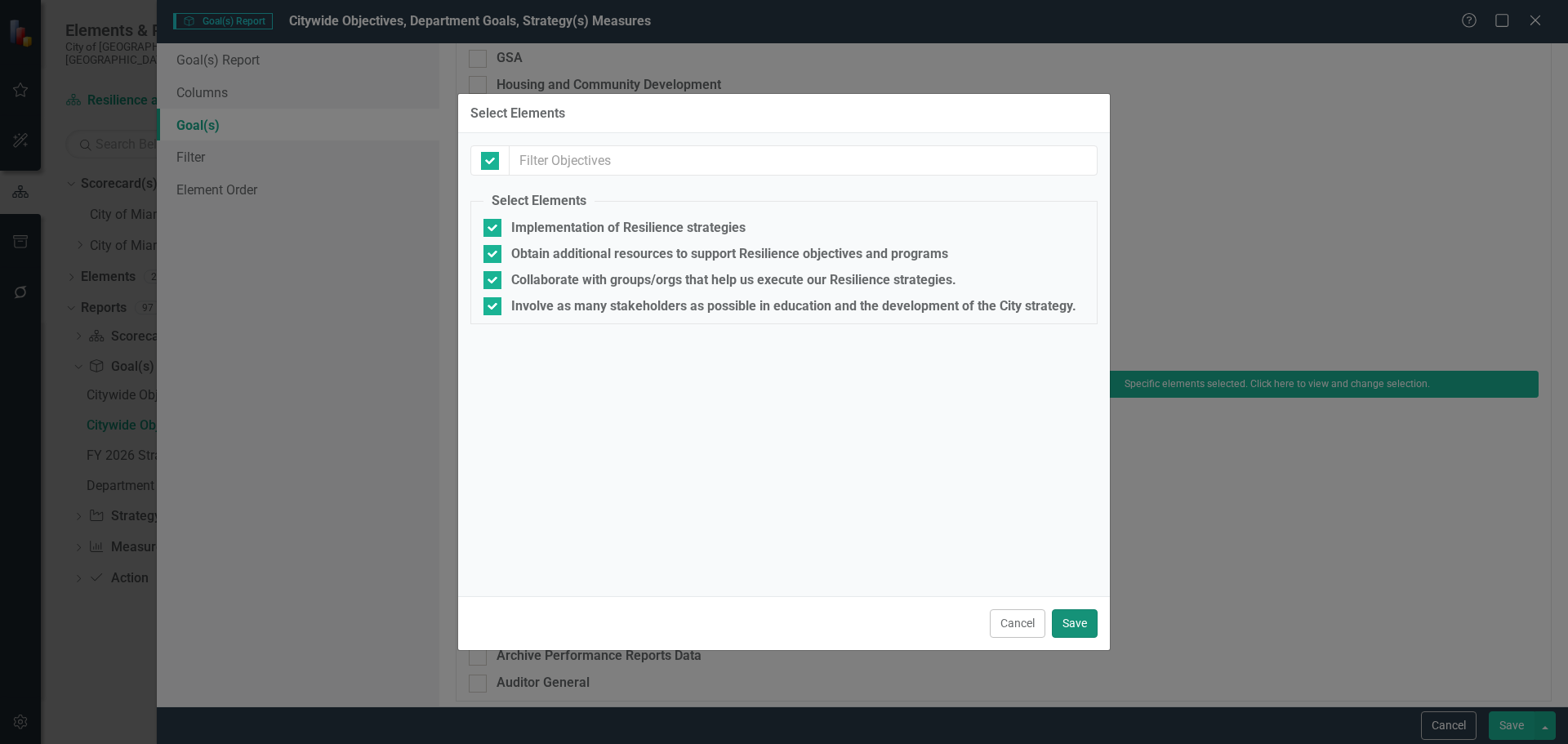
click at [1071, 617] on button "Save" at bounding box center [1074, 622] width 46 height 28
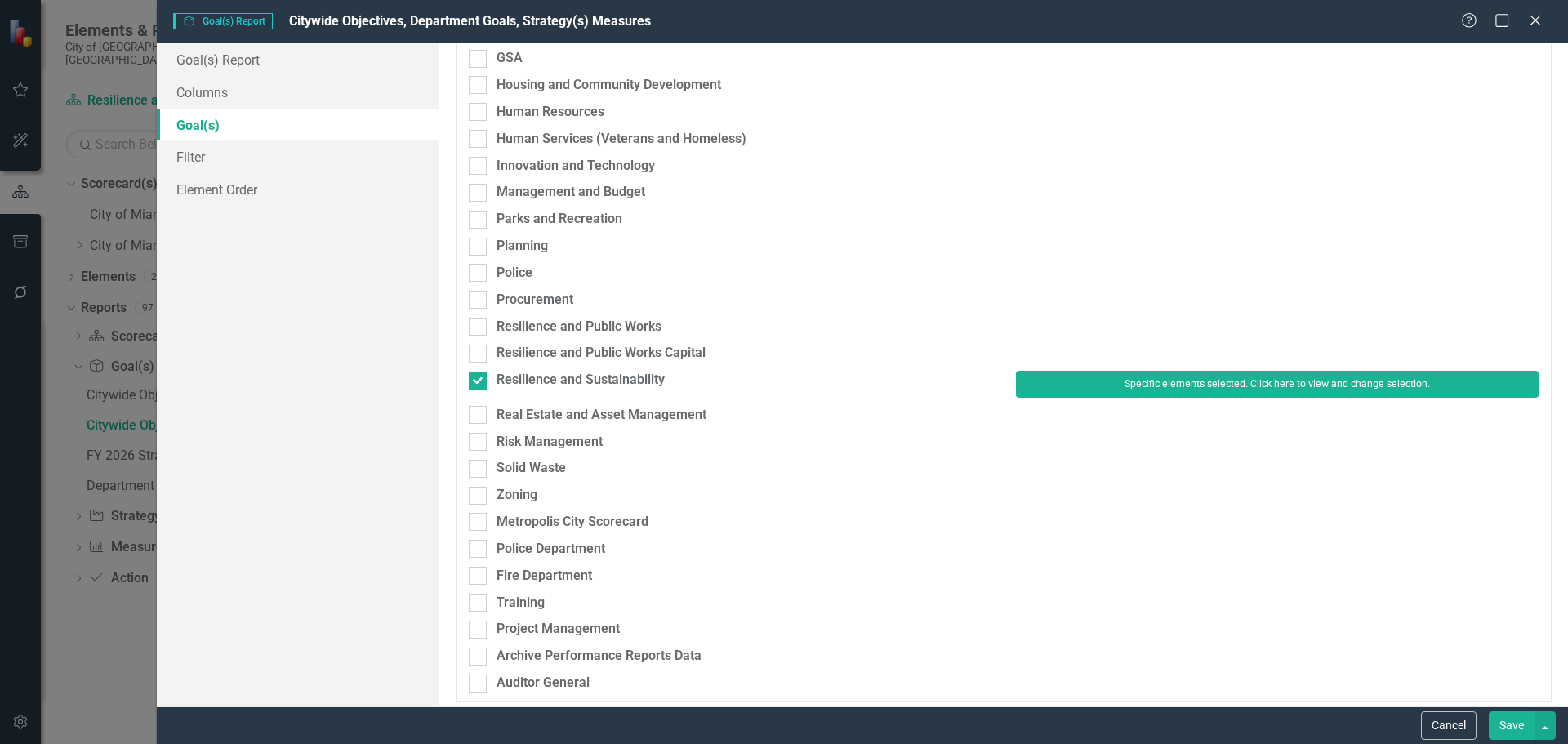
click at [1503, 720] on button "Save" at bounding box center [1511, 725] width 46 height 28
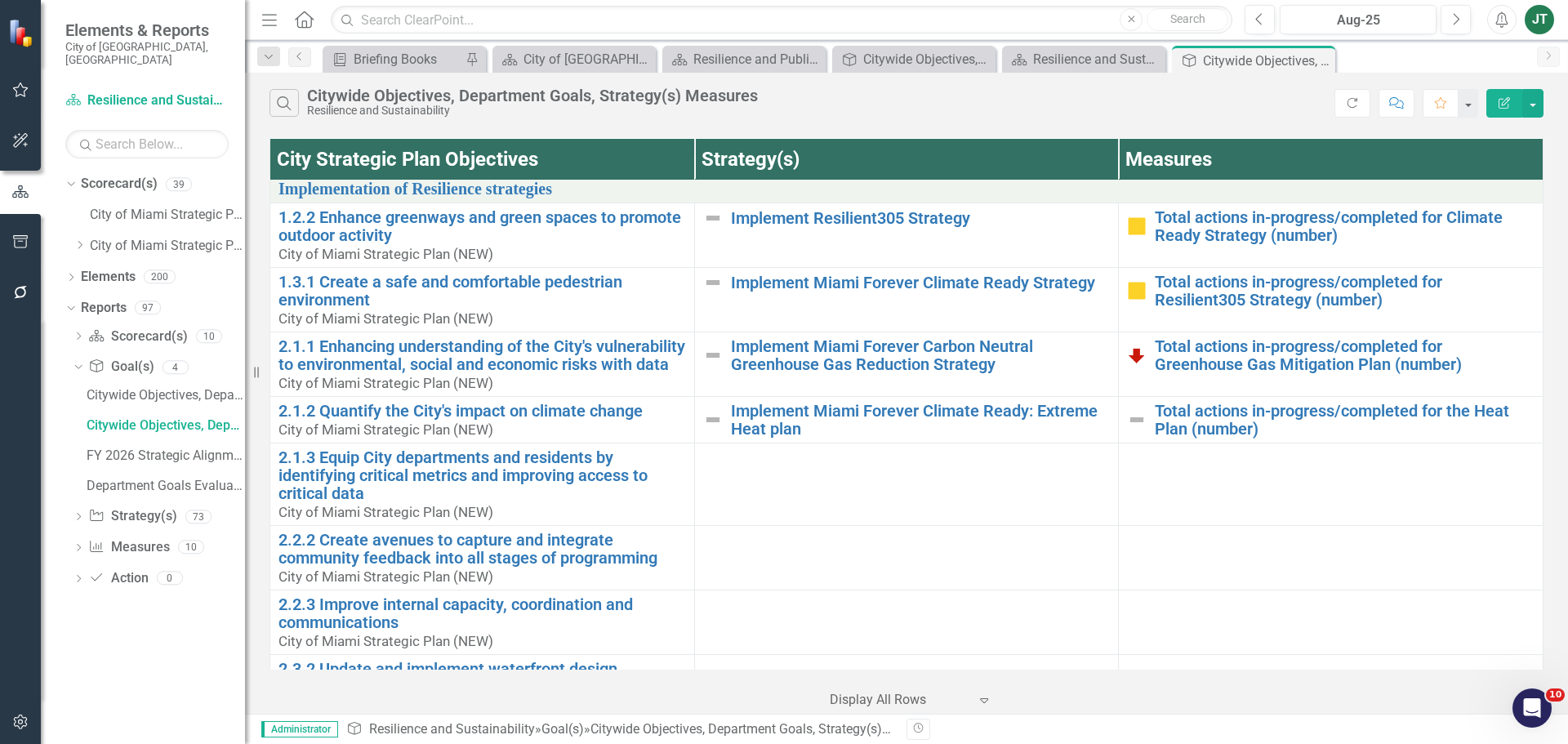
scroll to position [0, 0]
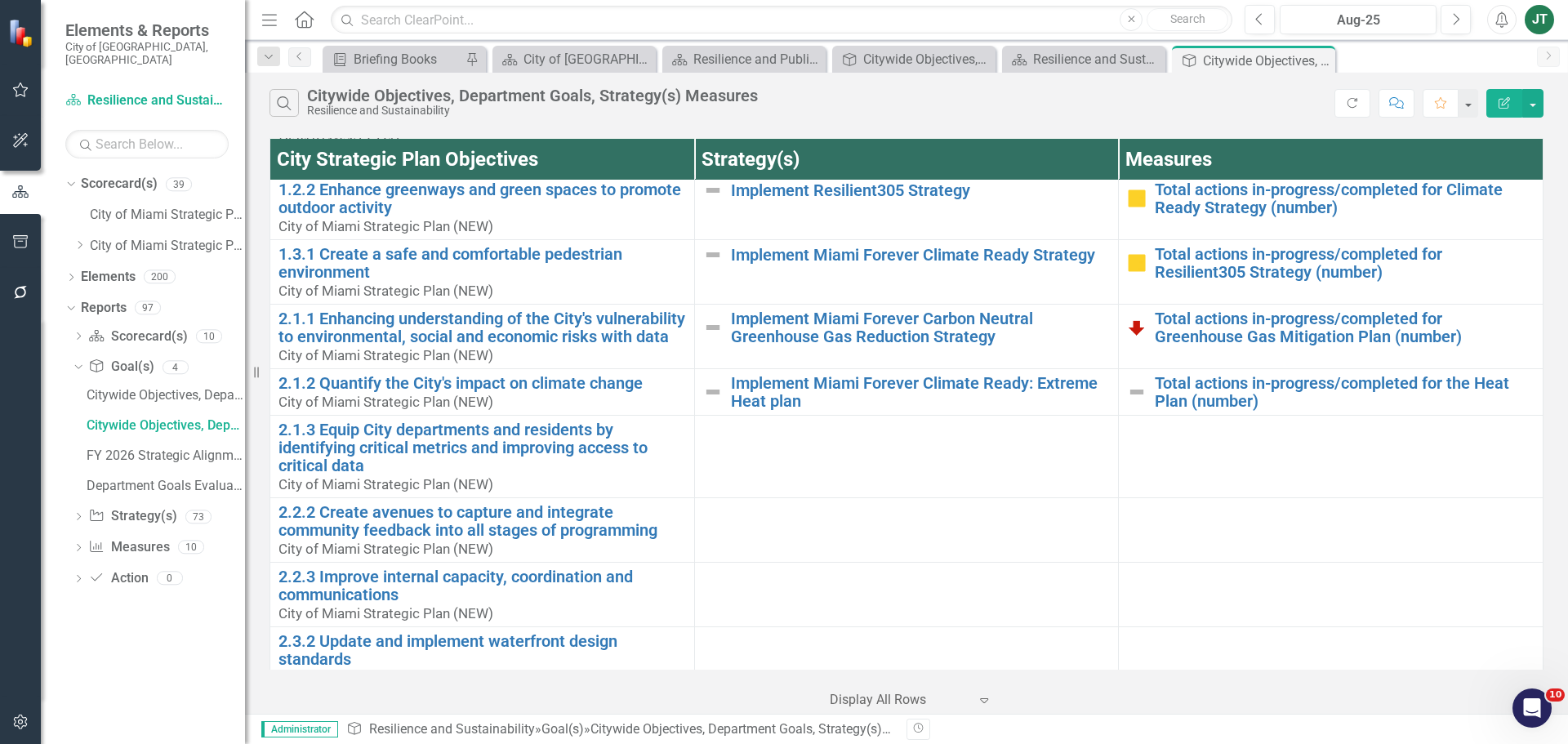
scroll to position [82, 0]
